Goal: Find specific page/section

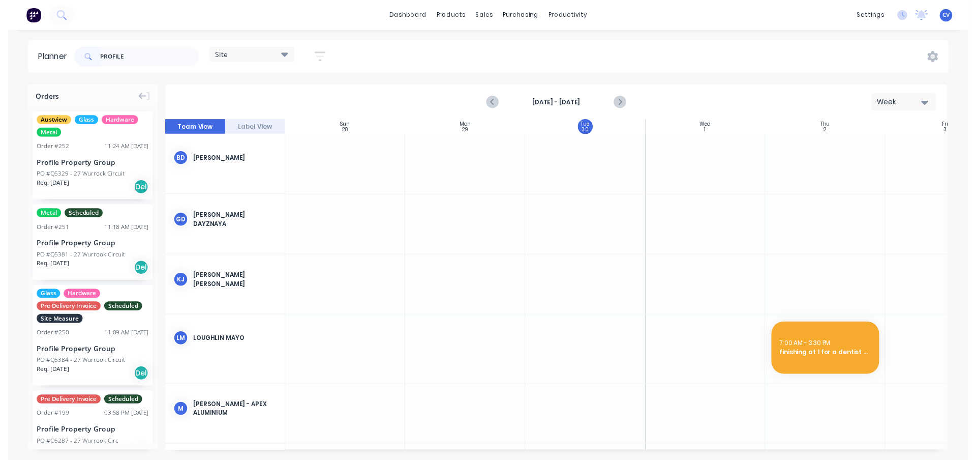
scroll to position [0, 1]
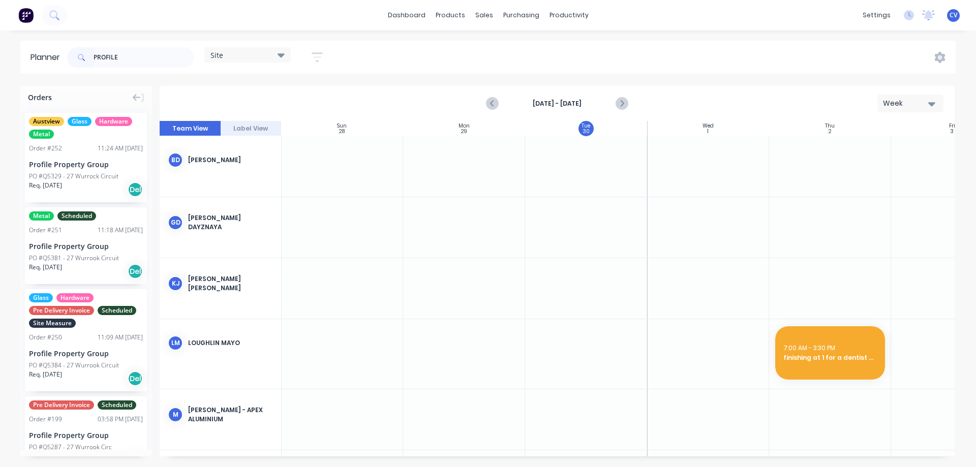
drag, startPoint x: 128, startPoint y: 58, endPoint x: 59, endPoint y: 50, distance: 69.1
click at [26, 45] on header "Planner PROFILE Site Save new view None (Default) edit Factory edit Office edit…" at bounding box center [487, 57] width 935 height 33
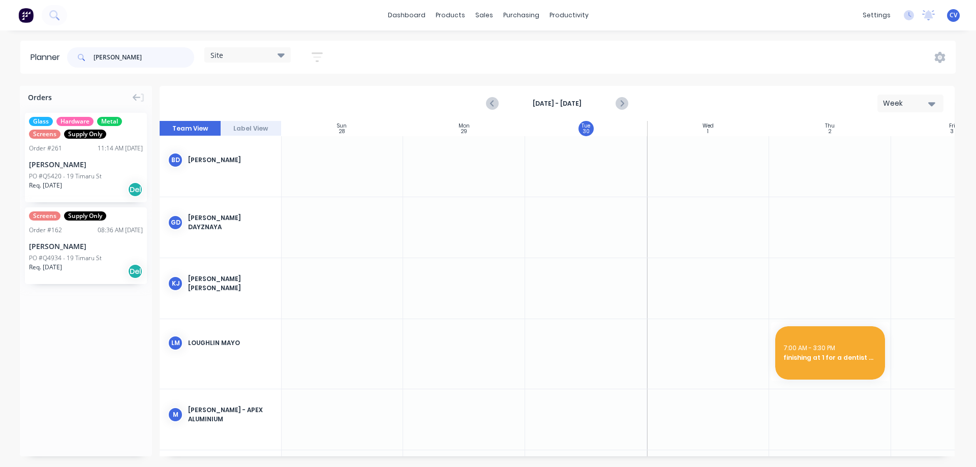
click at [162, 58] on input "[PERSON_NAME]" at bounding box center [144, 57] width 101 height 20
drag, startPoint x: 162, startPoint y: 58, endPoint x: 0, endPoint y: 53, distance: 161.8
click at [0, 53] on div "Planner [PERSON_NAME] Site Save new view None (Default) edit Factory edit Offic…" at bounding box center [488, 57] width 976 height 33
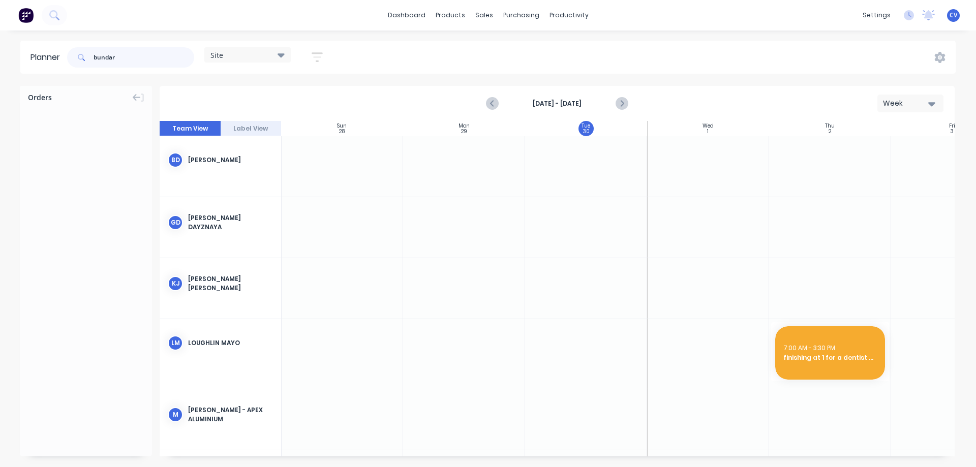
drag, startPoint x: 16, startPoint y: 41, endPoint x: 0, endPoint y: 38, distance: 16.6
click at [0, 38] on div "dashboard products sales purchasing productivity dashboard products Product Cat…" at bounding box center [488, 233] width 976 height 467
type input "bundar"
click at [584, 44] on div "Workflow" at bounding box center [586, 48] width 31 height 9
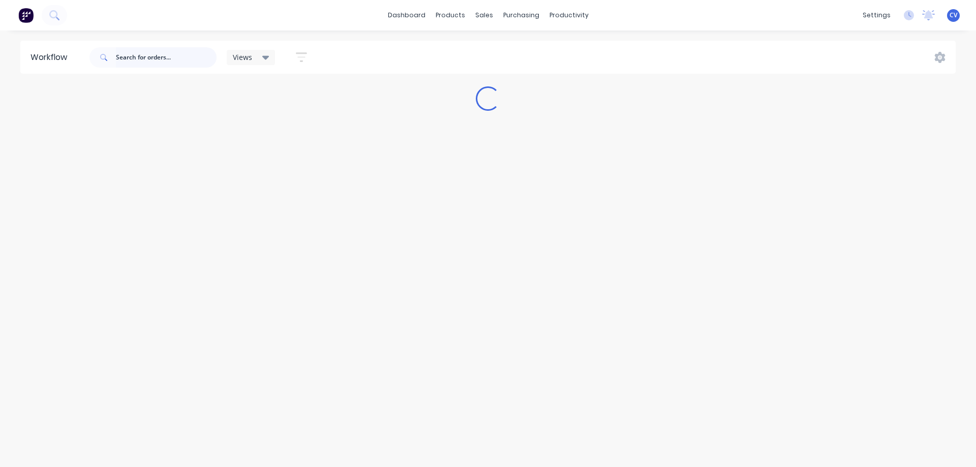
click at [153, 59] on input "text" at bounding box center [166, 57] width 101 height 20
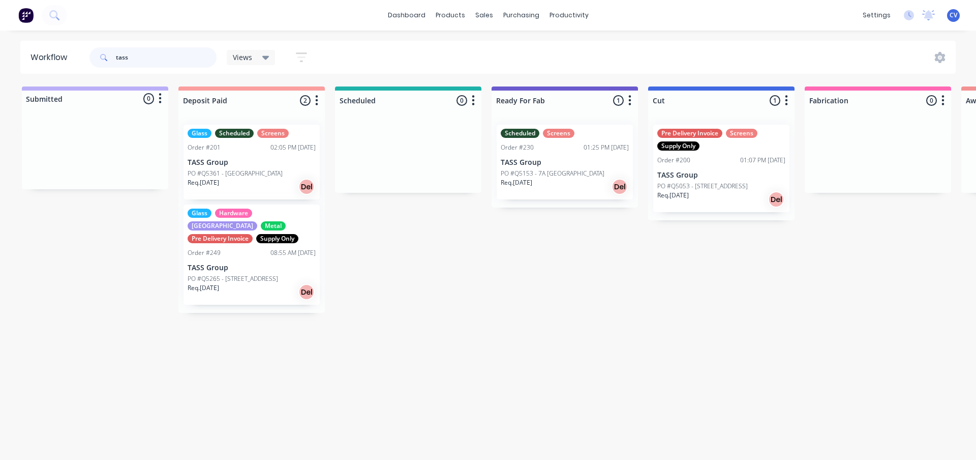
type input "tass"
